Goal: Information Seeking & Learning: Learn about a topic

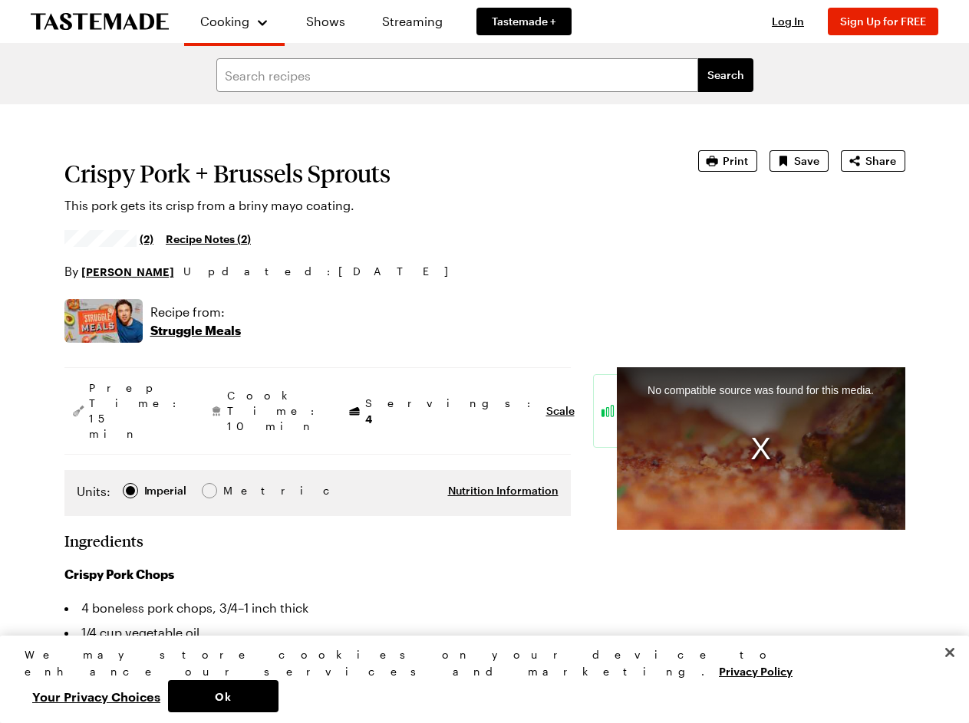
click at [228, 21] on span "Cooking" at bounding box center [224, 21] width 49 height 15
click at [795, 21] on span "Log In" at bounding box center [788, 21] width 32 height 13
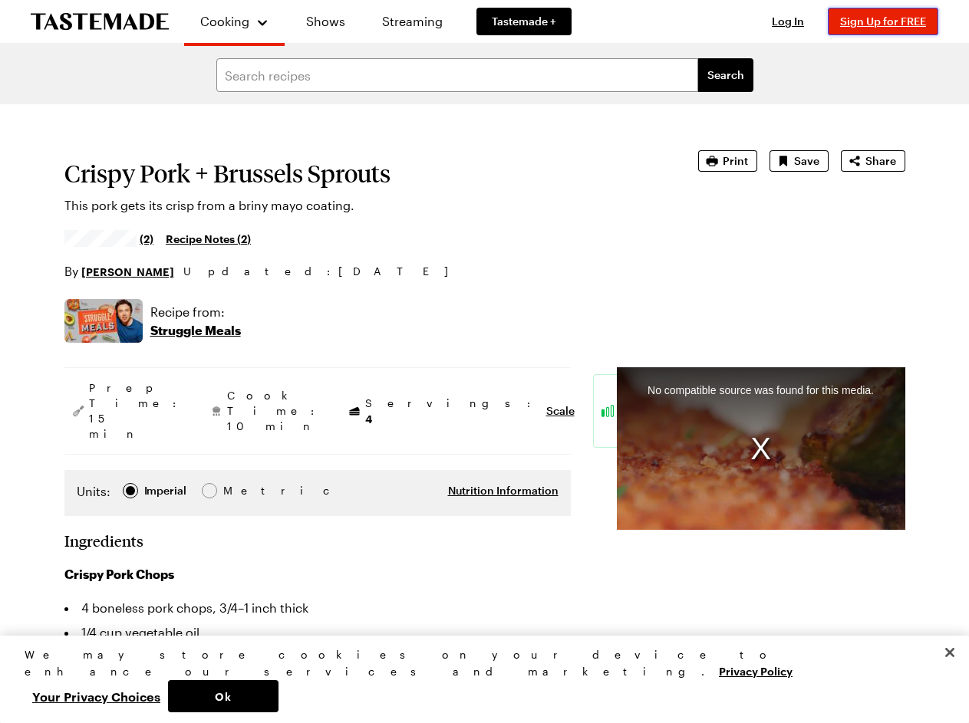
click at [890, 21] on span "Sign Up for FREE" at bounding box center [883, 21] width 86 height 13
click at [730, 161] on span "Print" at bounding box center [735, 160] width 25 height 15
click at [800, 161] on span "Save" at bounding box center [806, 160] width 25 height 15
